Goal: Transaction & Acquisition: Obtain resource

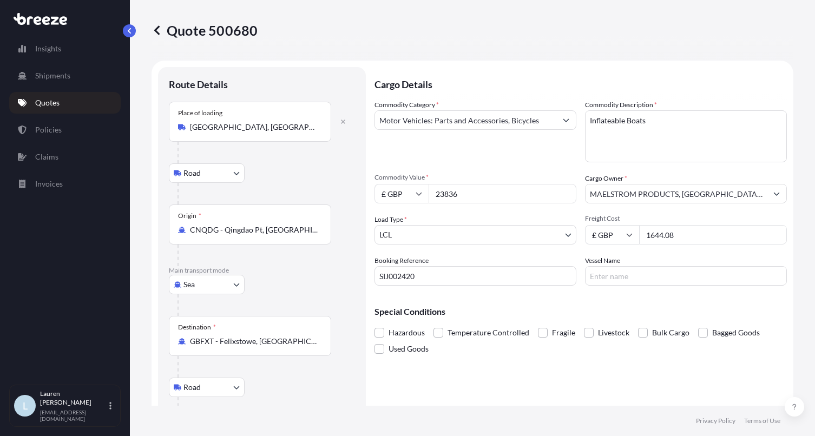
select select "Road"
select select "Sea"
select select "Road"
select select "1"
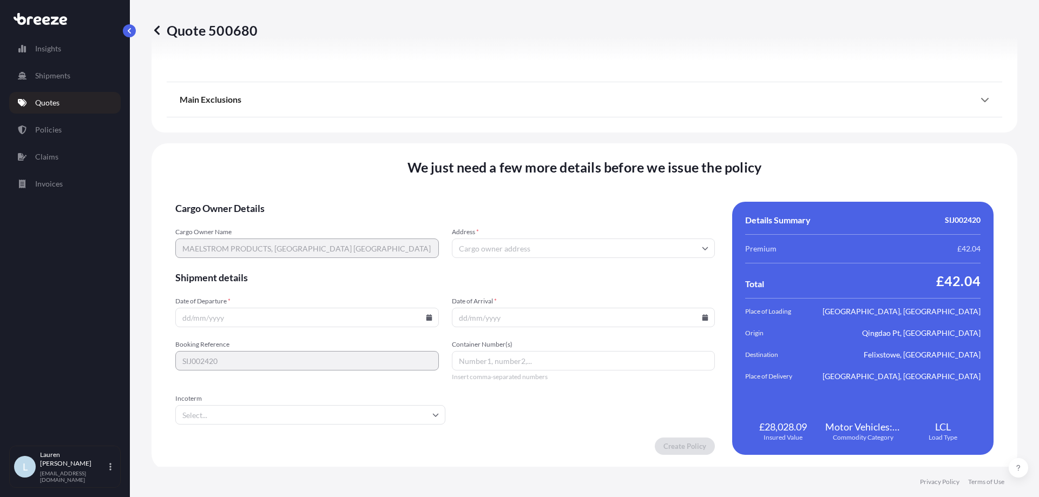
scroll to position [1435, 0]
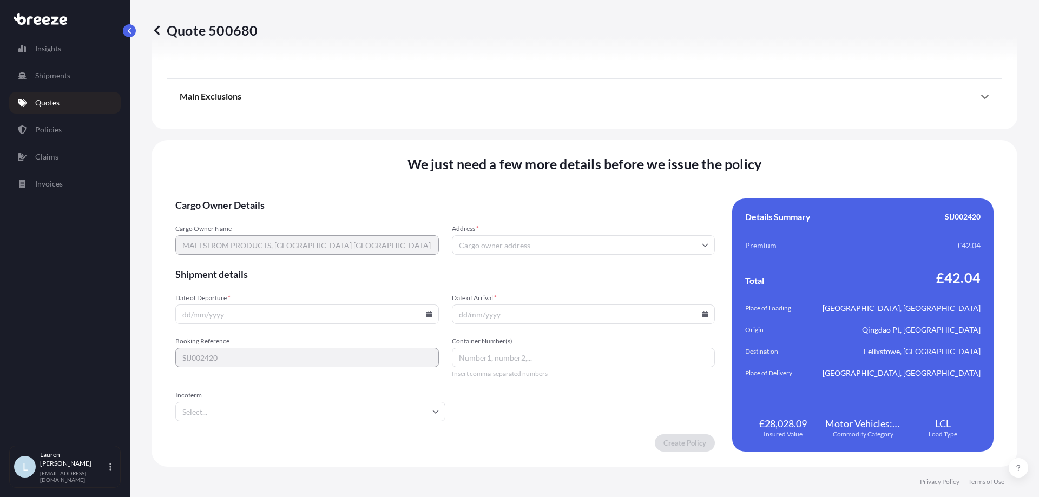
click at [283, 306] on input "Date of Departure *" at bounding box center [307, 314] width 264 height 19
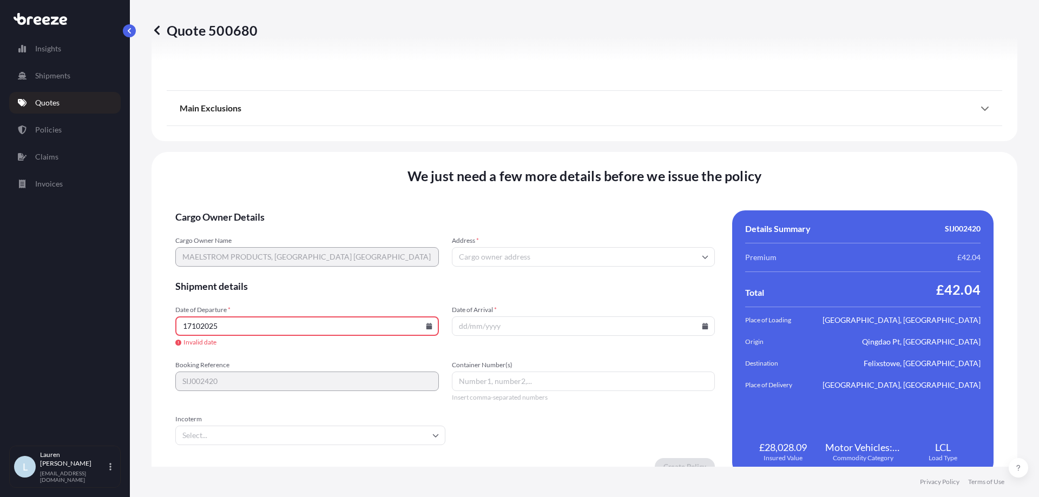
click at [421, 330] on input "17102025" at bounding box center [307, 326] width 264 height 19
click at [429, 326] on icon at bounding box center [429, 326] width 6 height 6
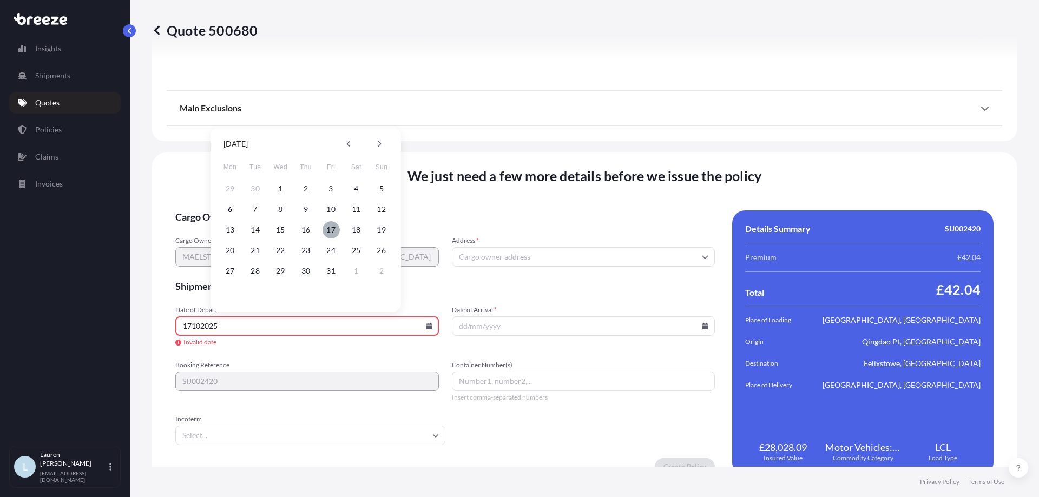
click at [328, 229] on button "17" at bounding box center [331, 229] width 17 height 17
type input "[DATE]"
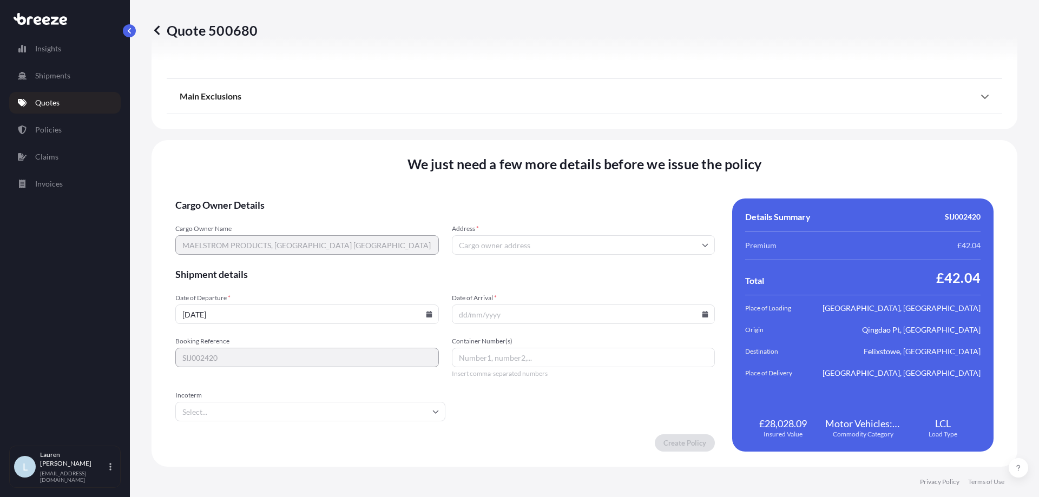
click at [582, 314] on input "Date of Arrival *" at bounding box center [584, 314] width 264 height 19
click at [703, 312] on icon at bounding box center [706, 314] width 6 height 6
click at [652, 130] on icon at bounding box center [653, 132] width 3 height 6
click at [651, 258] on button "30" at bounding box center [655, 259] width 17 height 17
type input "[DATE]"
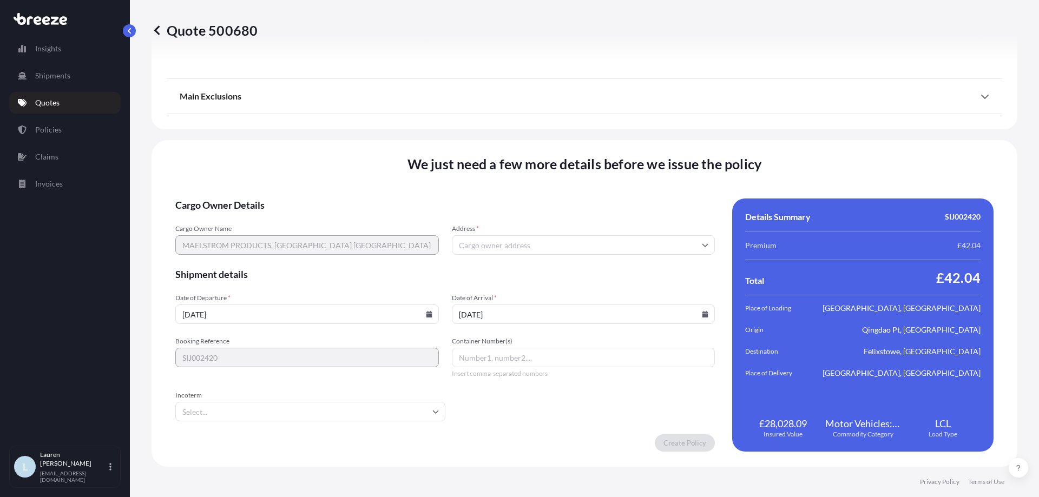
click at [507, 397] on form "Cargo Owner Details Cargo Owner Name MAELSTROM PRODUCTS[GEOGRAPHIC_DATA] UK Add…" at bounding box center [445, 325] width 540 height 253
click at [361, 401] on div "Incoterm" at bounding box center [310, 406] width 270 height 30
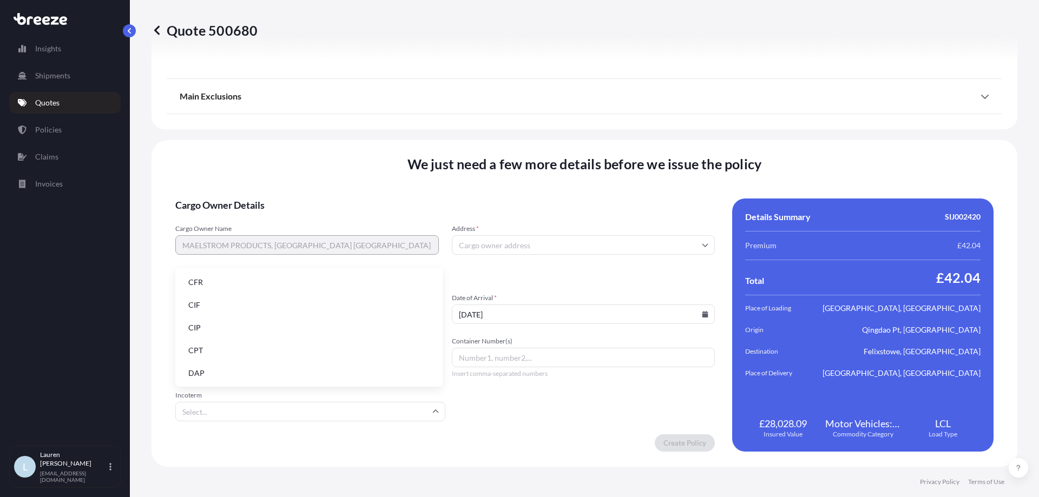
click at [356, 413] on input "Incoterm" at bounding box center [310, 411] width 270 height 19
click at [212, 372] on li "FOB" at bounding box center [309, 372] width 259 height 21
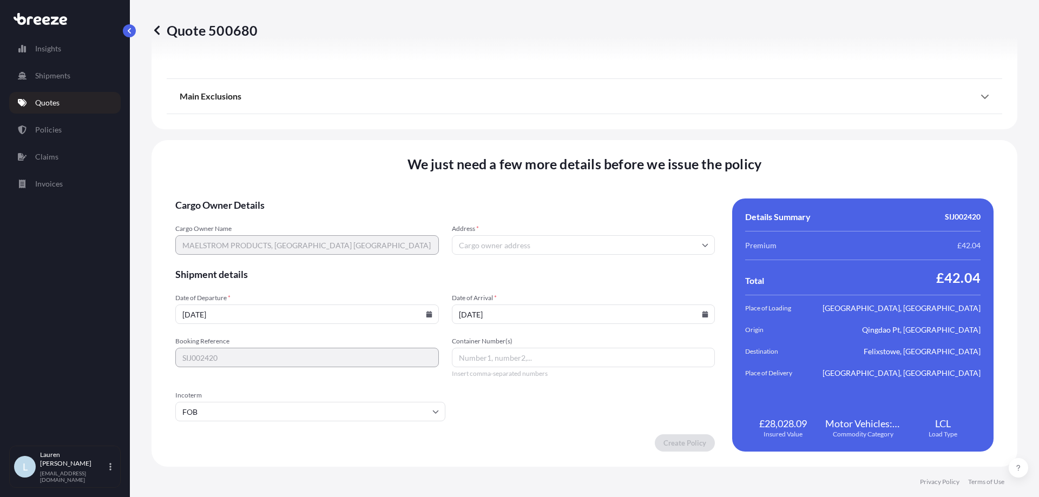
click at [515, 392] on form "Cargo Owner Details Cargo Owner Name MAELSTROM PRODUCTS, [GEOGRAPHIC_DATA] UK A…" at bounding box center [445, 325] width 540 height 253
click at [604, 417] on form "Cargo Owner Details Cargo Owner Name MAELSTROM PRODUCTS, [GEOGRAPHIC_DATA] UK A…" at bounding box center [445, 325] width 540 height 253
click at [514, 237] on input "Address *" at bounding box center [584, 244] width 264 height 19
click at [480, 248] on input "Address *" at bounding box center [584, 244] width 264 height 19
click at [486, 240] on input "Address *" at bounding box center [584, 244] width 264 height 19
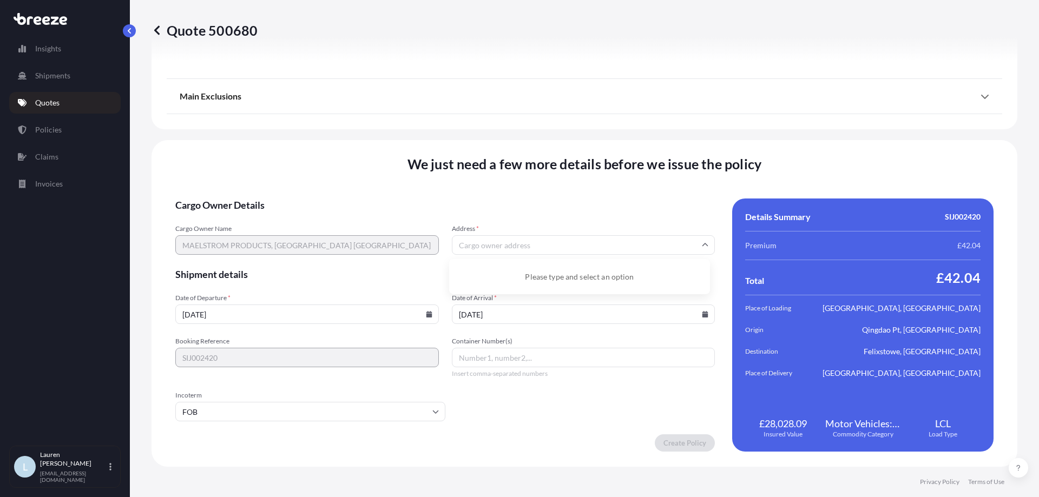
click at [617, 235] on input "Address *" at bounding box center [584, 244] width 264 height 19
click at [575, 276] on div "Please type and select an option" at bounding box center [580, 277] width 252 height 27
click at [555, 250] on input "Address *" at bounding box center [584, 244] width 264 height 19
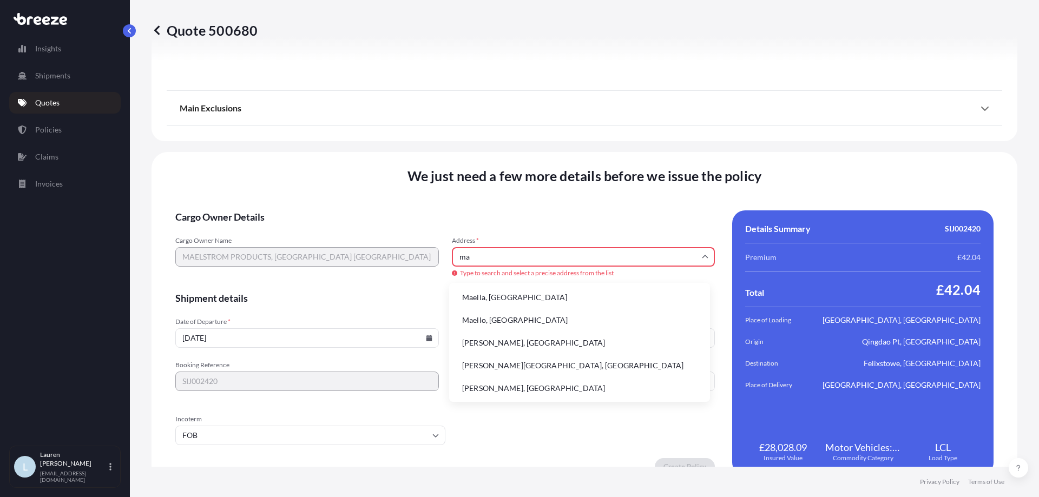
type input "m"
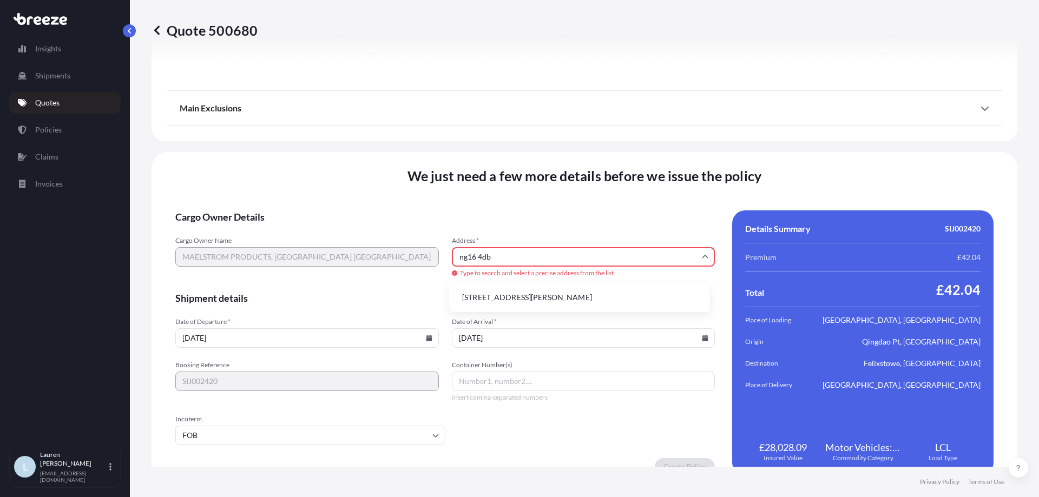
click at [571, 294] on li "[STREET_ADDRESS][PERSON_NAME]" at bounding box center [580, 297] width 252 height 21
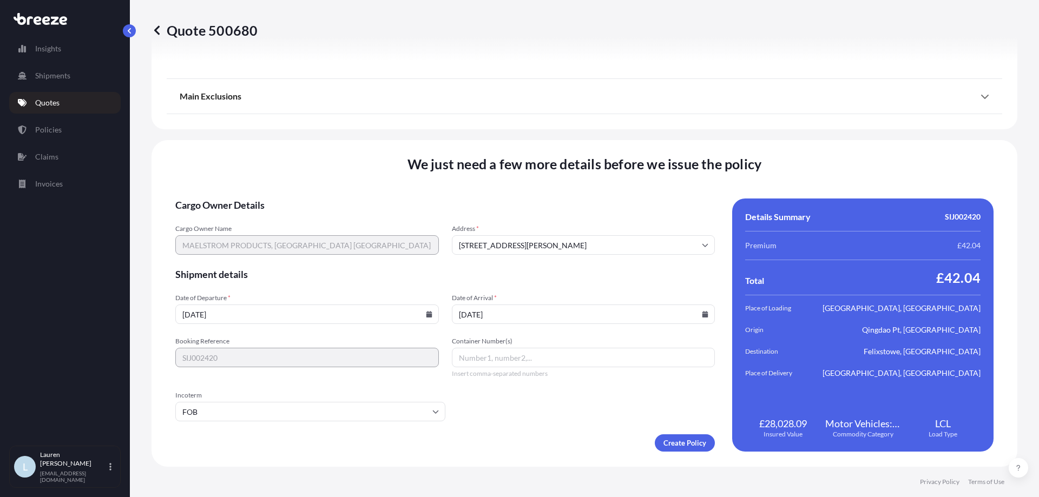
click at [455, 240] on input "[STREET_ADDRESS][PERSON_NAME]" at bounding box center [584, 244] width 264 height 19
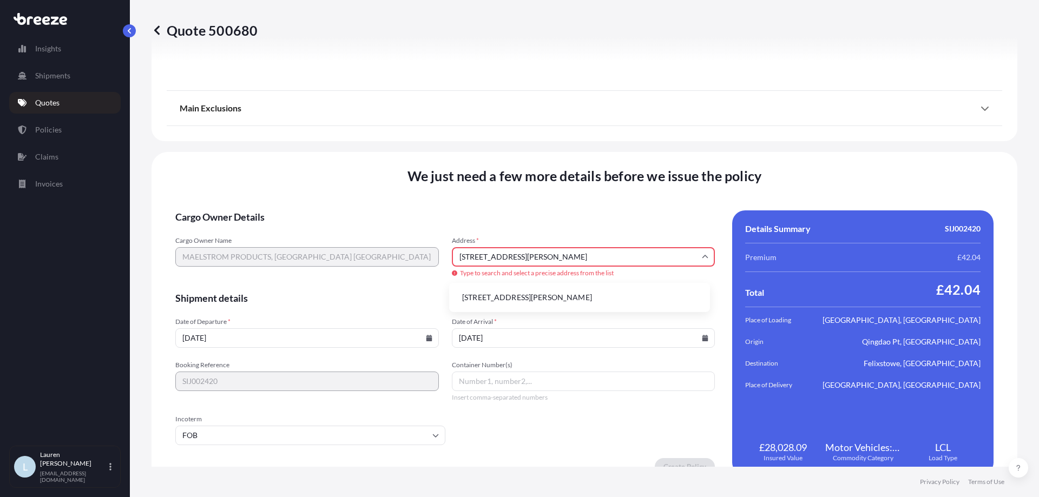
click at [554, 298] on li "[STREET_ADDRESS][PERSON_NAME]" at bounding box center [580, 297] width 252 height 21
type input "[STREET_ADDRESS][PERSON_NAME][PERSON_NAME]"
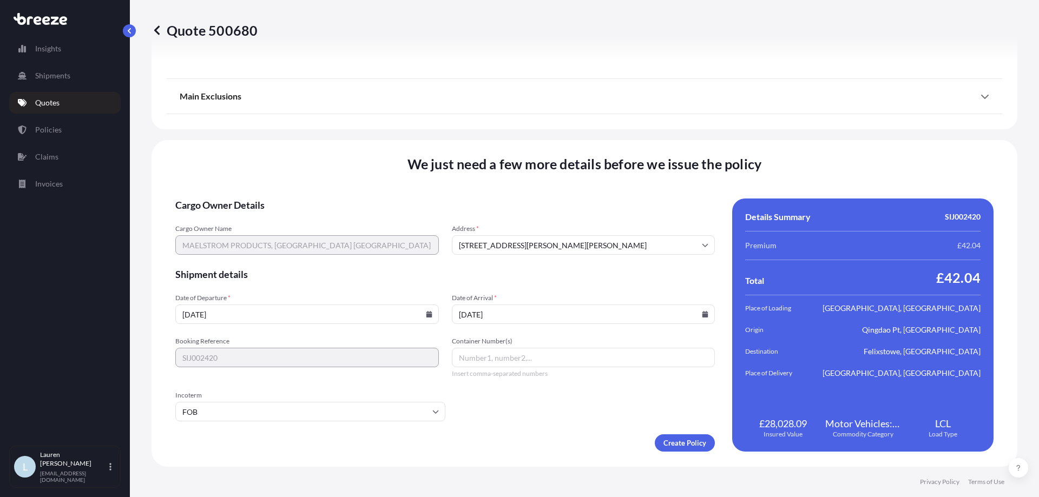
click at [550, 189] on div "We just need a few more details before we issue the policy Cargo Owner Details …" at bounding box center [585, 303] width 866 height 327
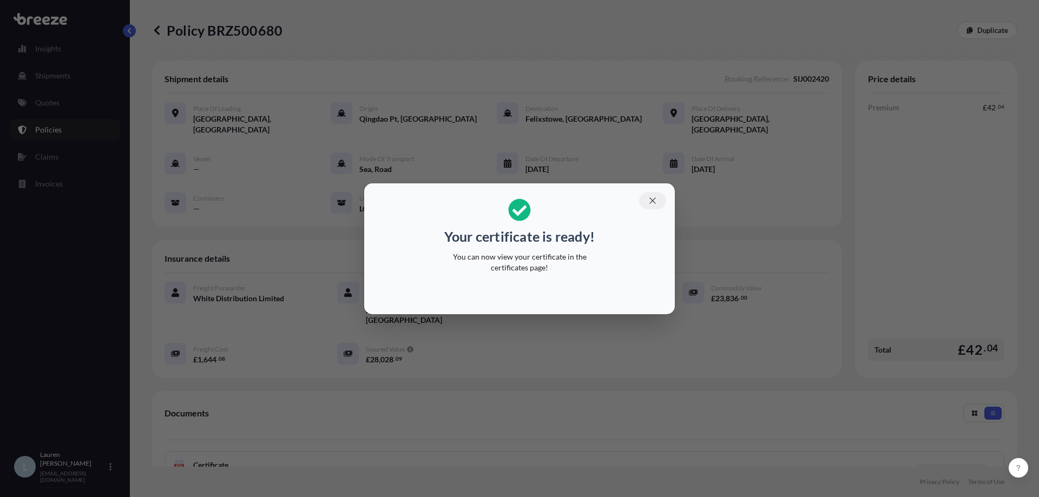
click at [651, 206] on button "button" at bounding box center [652, 200] width 27 height 17
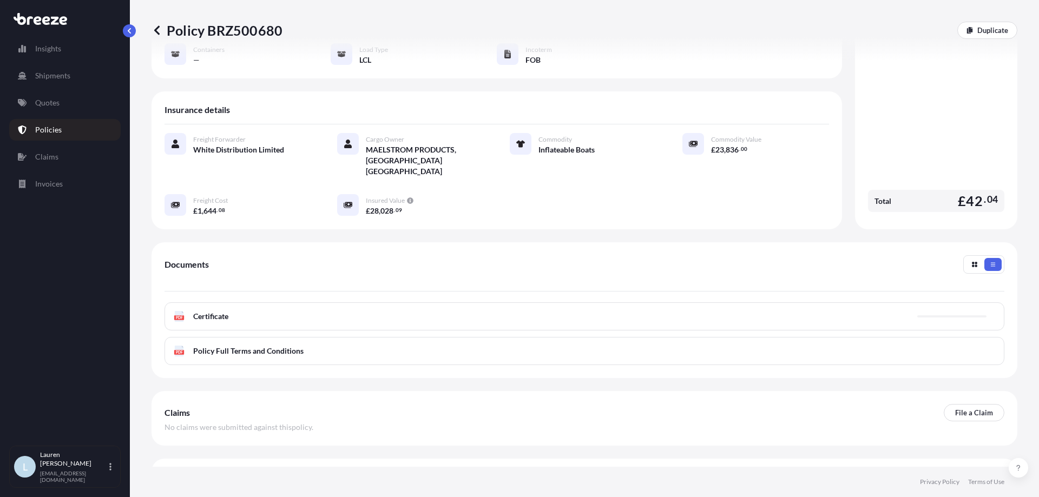
scroll to position [154, 0]
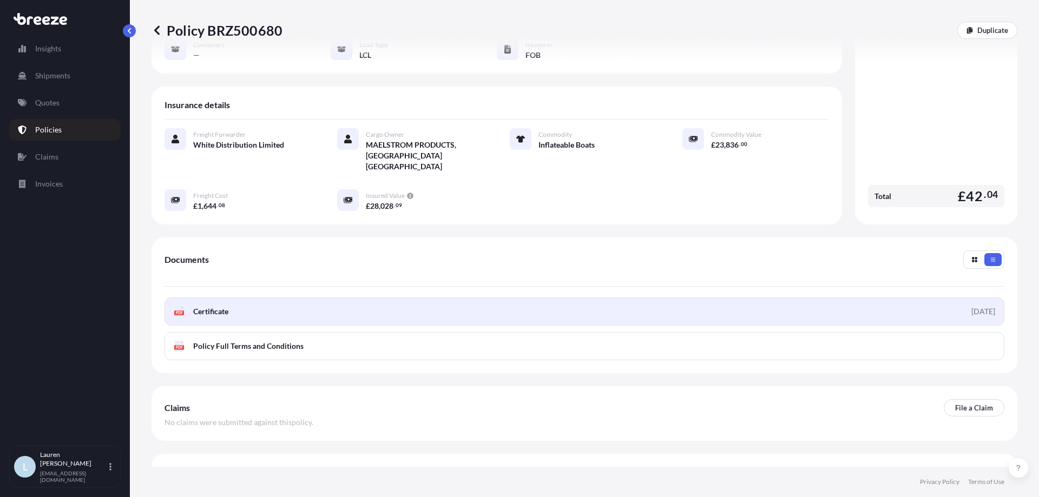
click at [266, 298] on link "PDF Certificate [DATE]" at bounding box center [585, 312] width 840 height 28
